Goal: Information Seeking & Learning: Understand process/instructions

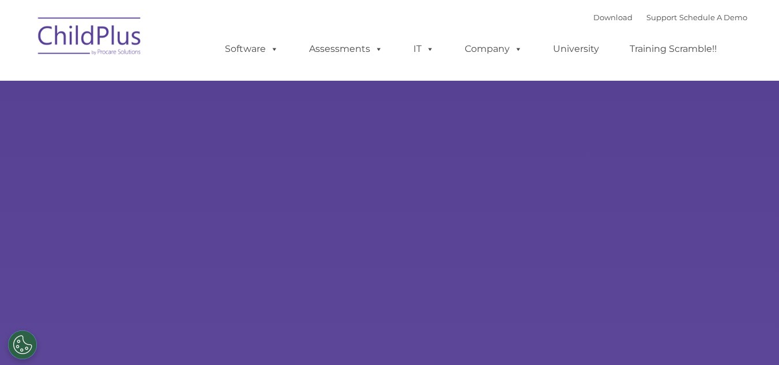
select select "MEDIUM"
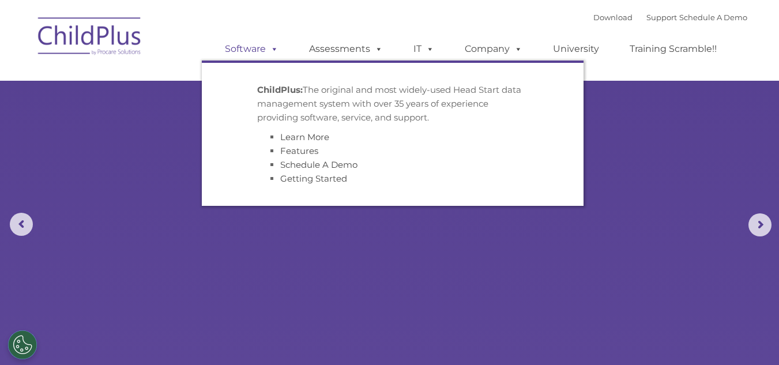
click at [274, 51] on span at bounding box center [272, 48] width 13 height 11
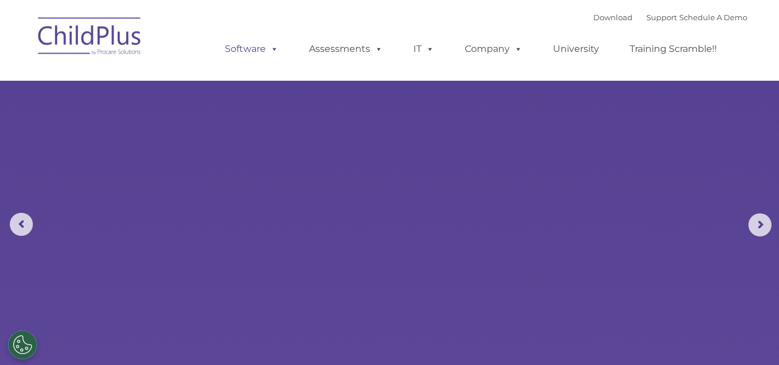
click at [274, 51] on span at bounding box center [272, 48] width 13 height 11
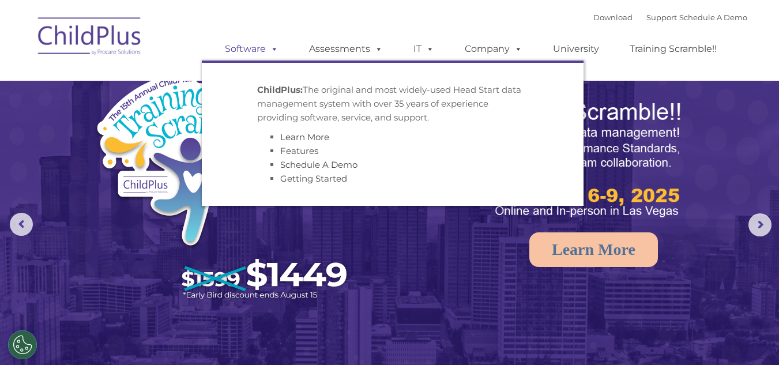
click at [259, 43] on link "Software" at bounding box center [251, 48] width 77 height 23
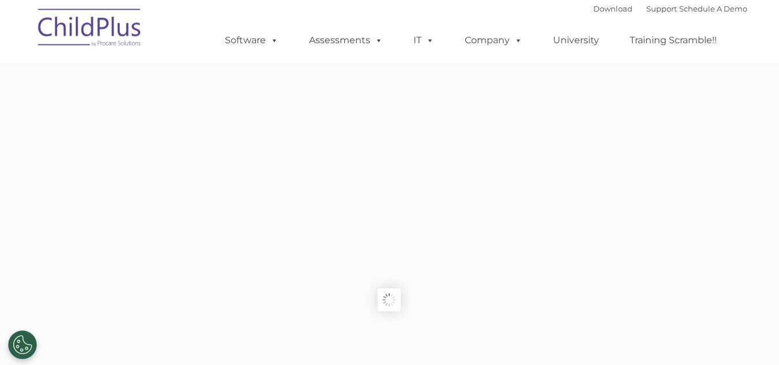
type input ""
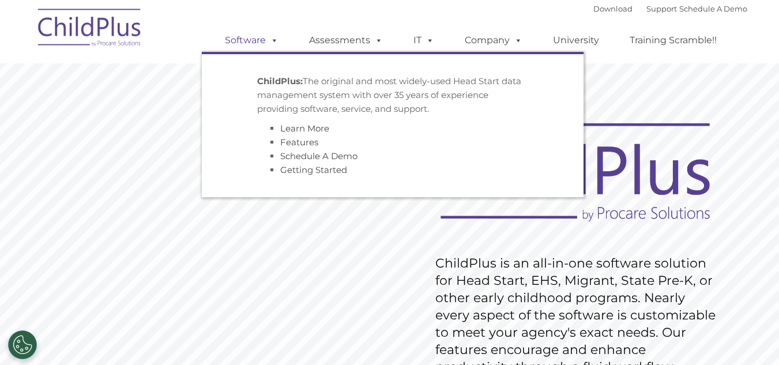
click at [258, 41] on link "Software" at bounding box center [251, 40] width 77 height 23
click at [269, 46] on span at bounding box center [272, 40] width 13 height 11
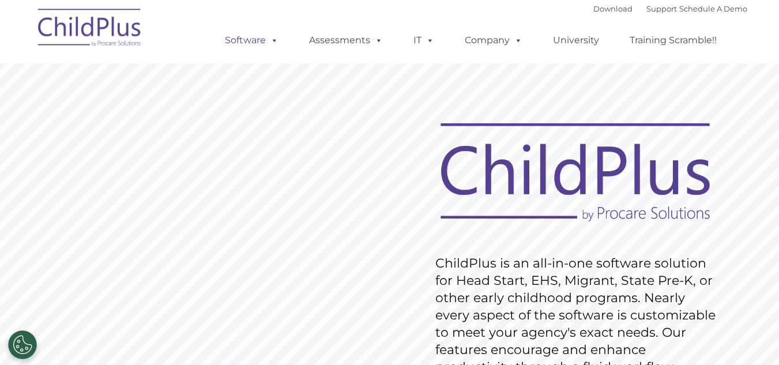
click at [269, 46] on span at bounding box center [272, 40] width 13 height 11
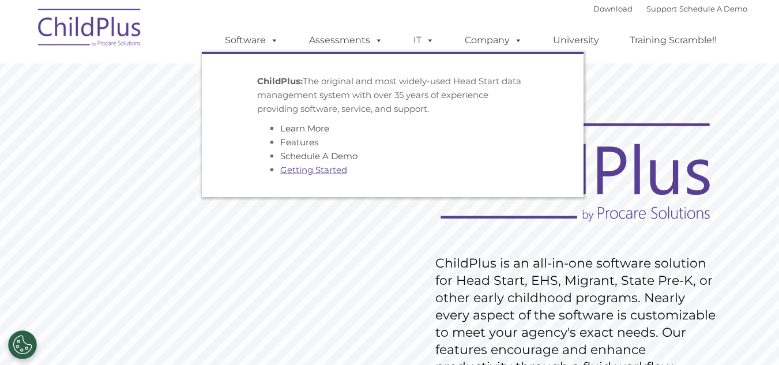
click at [307, 175] on link "Getting Started" at bounding box center [313, 169] width 67 height 11
